Goal: Task Accomplishment & Management: Complete application form

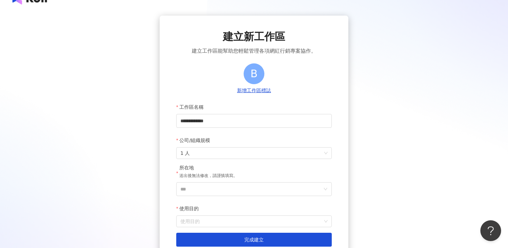
scroll to position [39, 0]
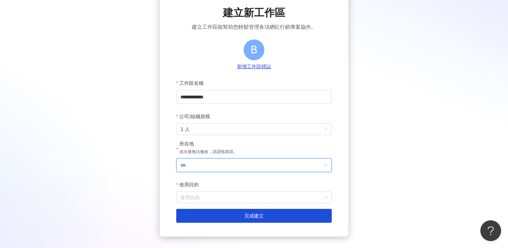
click at [226, 166] on input "***" at bounding box center [251, 164] width 142 height 13
click at [285, 66] on div "台灣" at bounding box center [294, 67] width 66 height 12
click at [212, 199] on input "使用目的" at bounding box center [253, 197] width 147 height 11
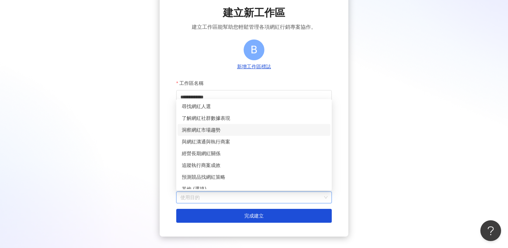
click at [228, 131] on div "洞察網紅市場趨勢" at bounding box center [254, 130] width 145 height 8
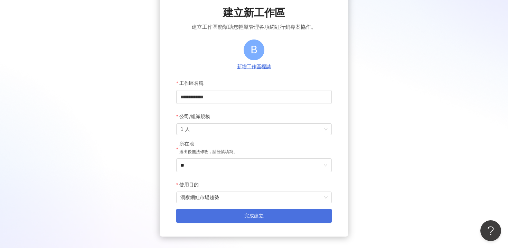
click at [240, 214] on button "完成建立" at bounding box center [254, 215] width 156 height 14
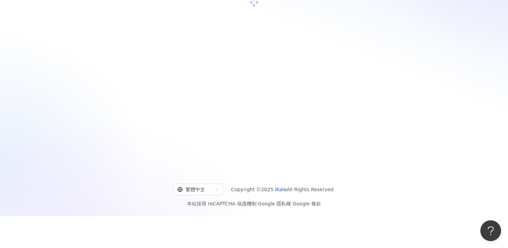
scroll to position [32, 0]
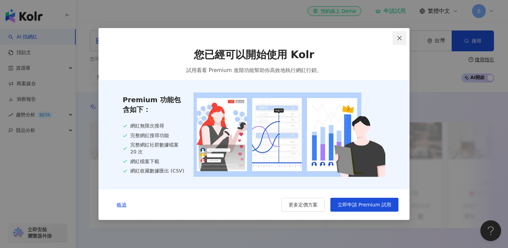
click at [402, 35] on icon "close" at bounding box center [400, 38] width 6 height 6
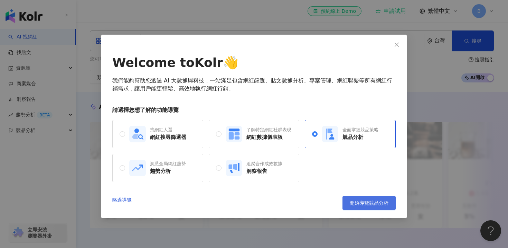
click at [359, 203] on span "開始導覽競品分析" at bounding box center [369, 203] width 39 height 6
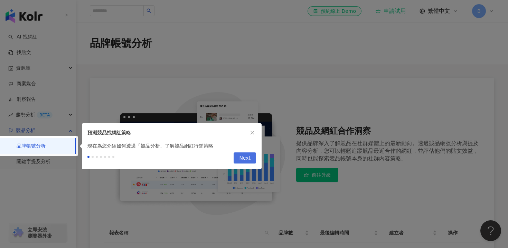
click at [243, 161] on span "Next" at bounding box center [244, 157] width 11 height 11
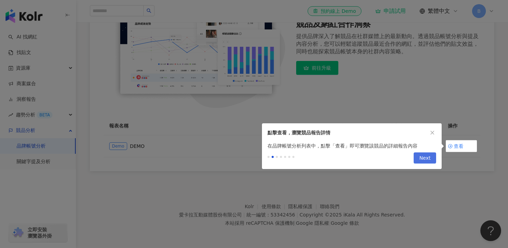
click at [423, 159] on span "Next" at bounding box center [424, 157] width 11 height 11
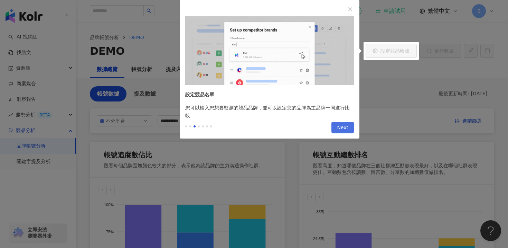
click at [349, 125] on button "Next" at bounding box center [343, 127] width 22 height 11
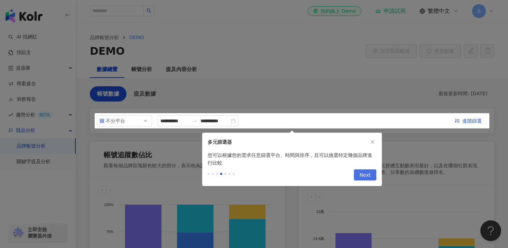
click at [363, 174] on span "Next" at bounding box center [365, 174] width 11 height 11
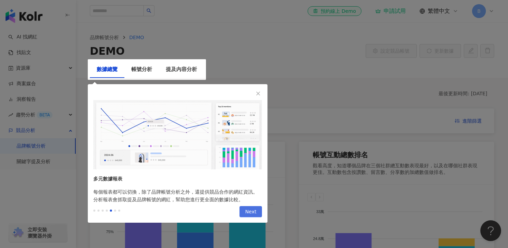
click at [247, 216] on span "Next" at bounding box center [250, 211] width 11 height 11
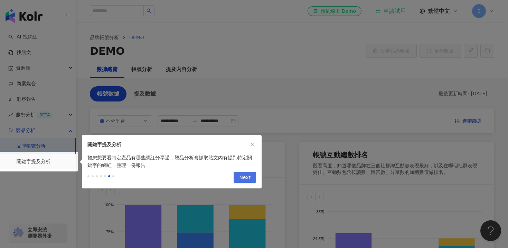
click at [248, 177] on span "Next" at bounding box center [244, 177] width 11 height 11
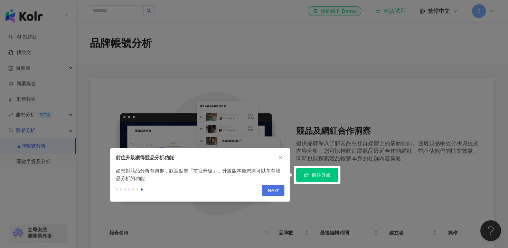
click at [272, 194] on span "Next" at bounding box center [273, 190] width 11 height 11
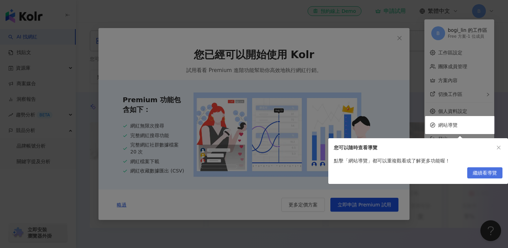
click at [480, 171] on span "繼續看導覽" at bounding box center [485, 172] width 24 height 11
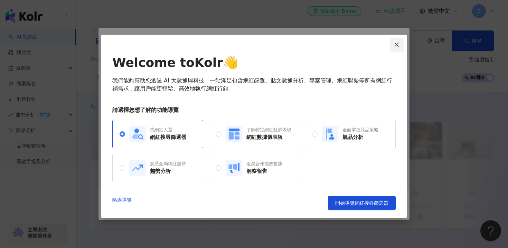
click at [396, 40] on button "Close" at bounding box center [397, 45] width 14 height 14
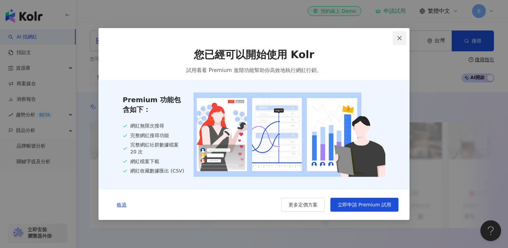
click at [401, 36] on icon "close" at bounding box center [400, 38] width 4 height 4
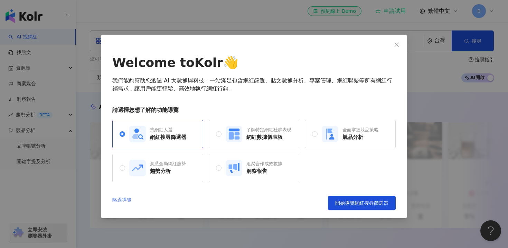
click at [126, 198] on link "略過導覽" at bounding box center [121, 203] width 19 height 14
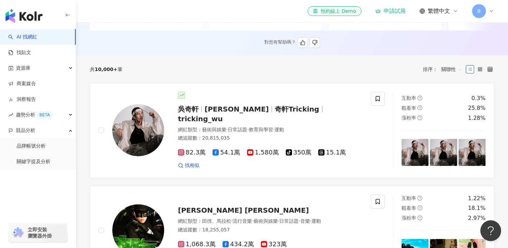
scroll to position [205, 0]
